Goal: Task Accomplishment & Management: Use online tool/utility

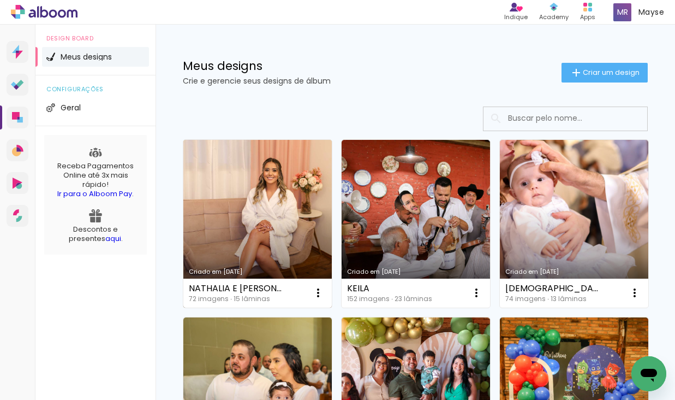
click at [277, 194] on link "Criado em [DATE]" at bounding box center [257, 224] width 148 height 168
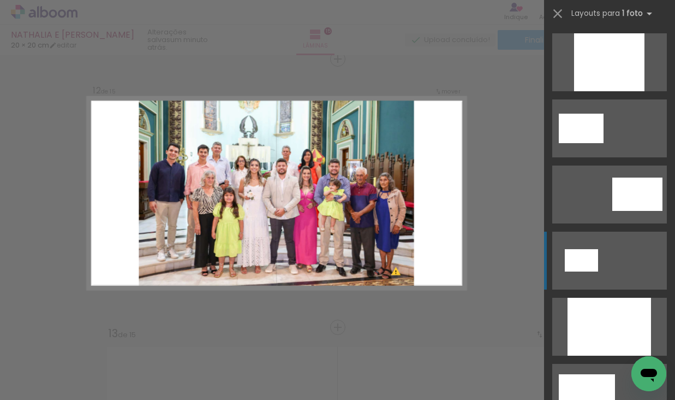
click at [608, 318] on div at bounding box center [610, 327] width 84 height 58
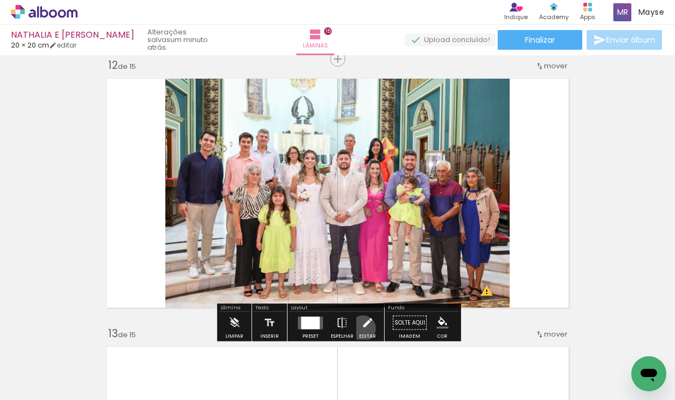
click at [361, 328] on iron-icon at bounding box center [367, 323] width 12 height 22
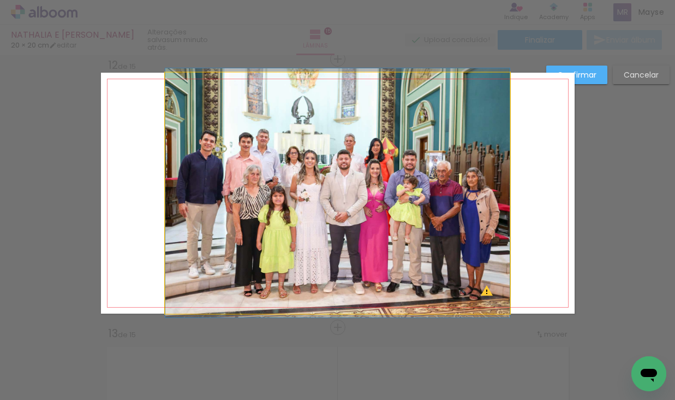
click at [413, 211] on quentale-photo at bounding box center [337, 193] width 344 height 241
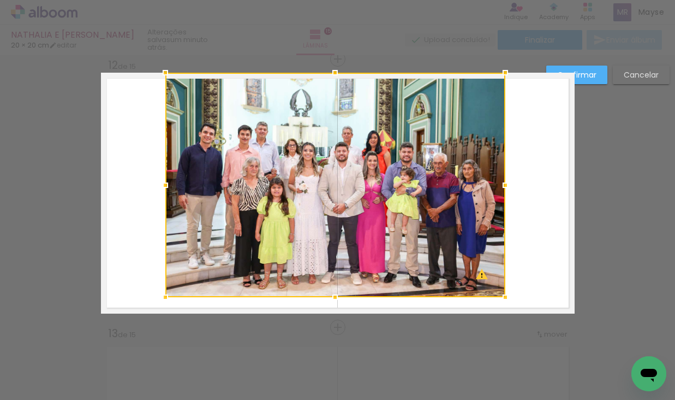
drag, startPoint x: 509, startPoint y: 312, endPoint x: 163, endPoint y: 72, distance: 420.5
click at [504, 295] on div at bounding box center [506, 297] width 22 height 22
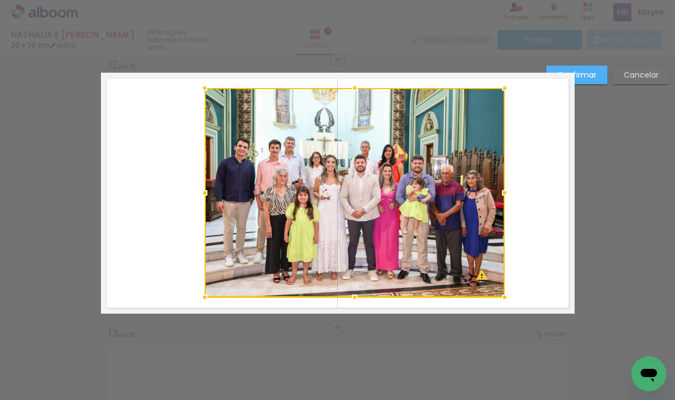
drag, startPoint x: 163, startPoint y: 70, endPoint x: 203, endPoint y: 85, distance: 42.7
click at [203, 85] on div at bounding box center [205, 88] width 22 height 22
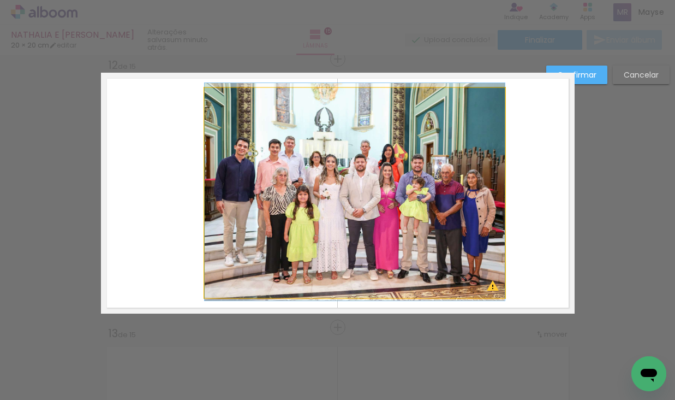
drag, startPoint x: 272, startPoint y: 183, endPoint x: 258, endPoint y: 182, distance: 13.7
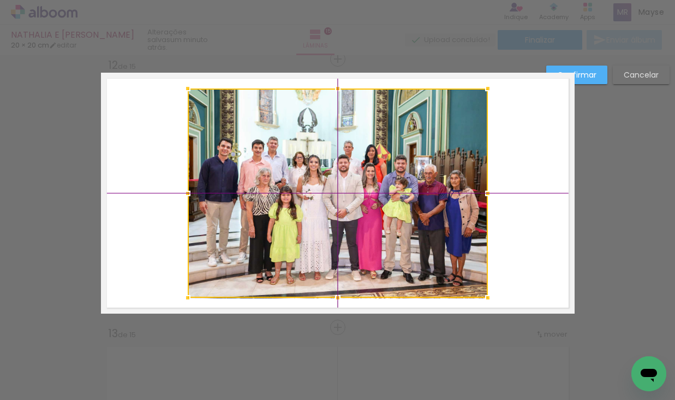
drag, startPoint x: 280, startPoint y: 206, endPoint x: 266, endPoint y: 204, distance: 13.8
click at [266, 204] on div at bounding box center [338, 192] width 300 height 209
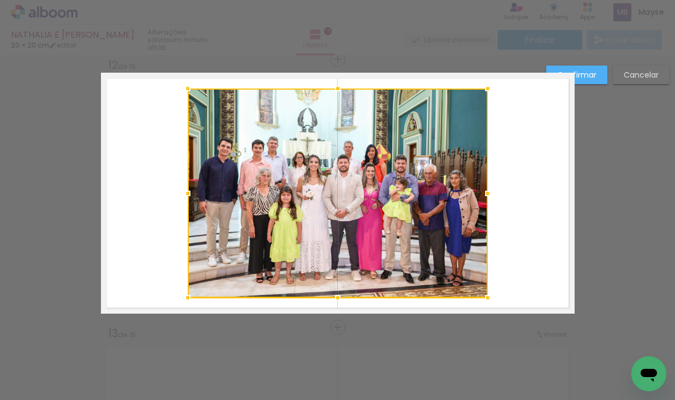
click at [600, 72] on paper-button "Confirmar" at bounding box center [576, 75] width 61 height 19
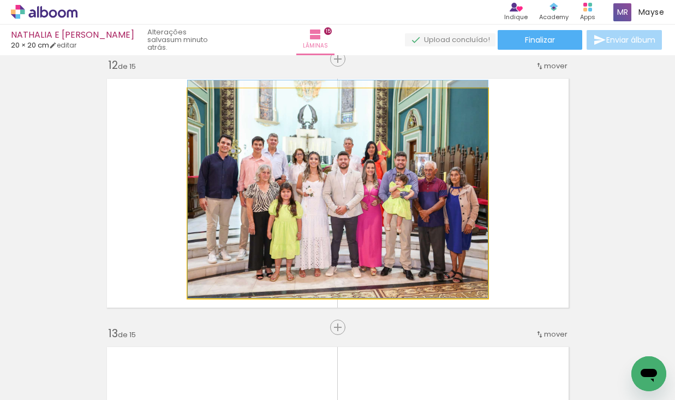
drag, startPoint x: 395, startPoint y: 223, endPoint x: 404, endPoint y: 212, distance: 14.3
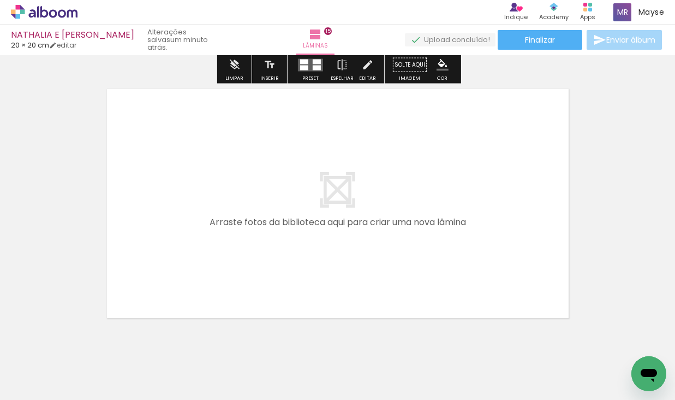
scroll to position [4001, 0]
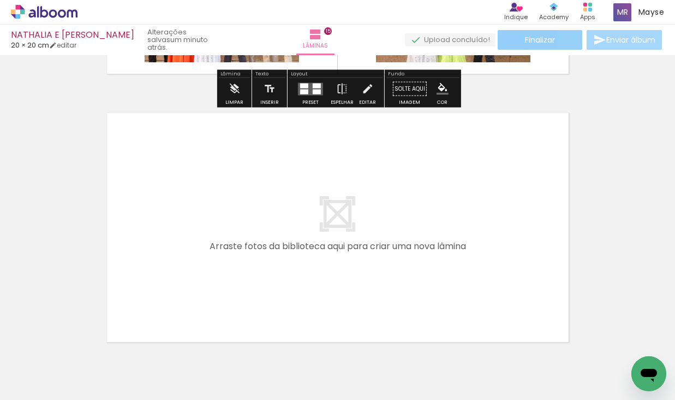
click at [520, 33] on paper-button "Finalizar" at bounding box center [540, 40] width 85 height 20
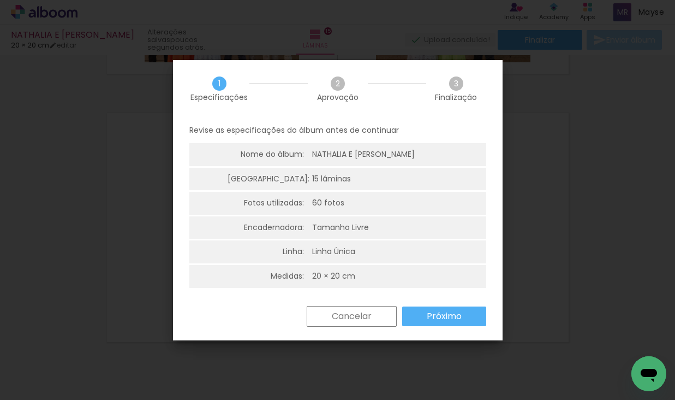
click at [424, 316] on paper-button "Próximo" at bounding box center [444, 316] width 84 height 20
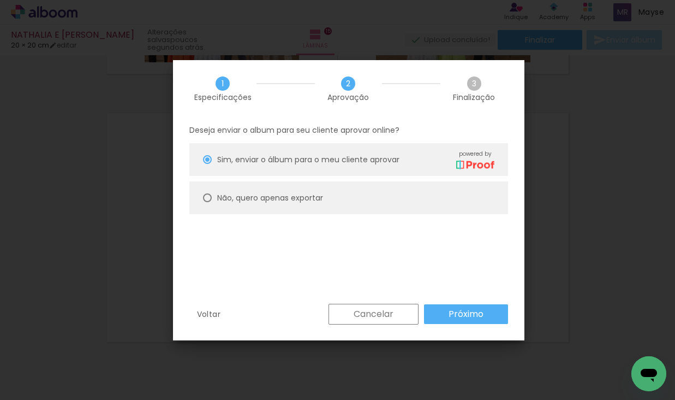
click at [0, 0] on slot "Não, quero apenas exportar" at bounding box center [0, 0] width 0 height 0
type paper-radio-button "on"
click at [0, 0] on slot "Próximo" at bounding box center [0, 0] width 0 height 0
type input "Alta, 300 DPI"
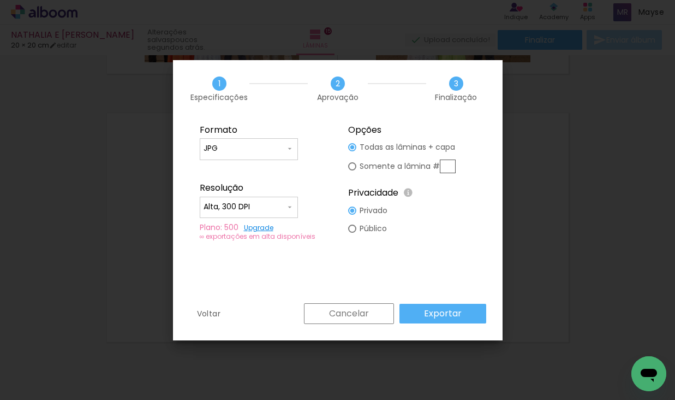
click at [0, 0] on slot "Exportar" at bounding box center [0, 0] width 0 height 0
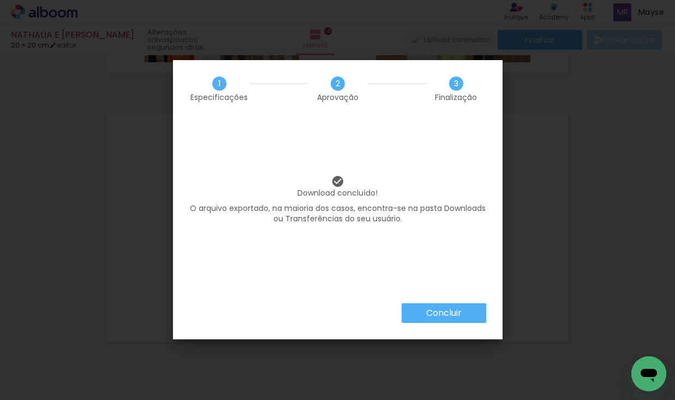
click at [409, 299] on div "Download concluído! O arquivo exportado, na maioria dos casos, encontra-se na p…" at bounding box center [338, 210] width 330 height 186
click at [422, 316] on paper-button "Concluir" at bounding box center [444, 313] width 85 height 20
